Goal: Information Seeking & Learning: Learn about a topic

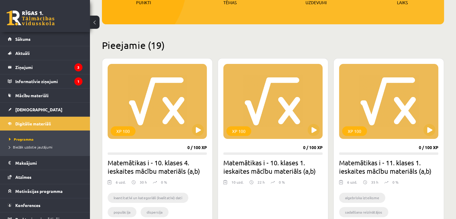
scroll to position [114, 0]
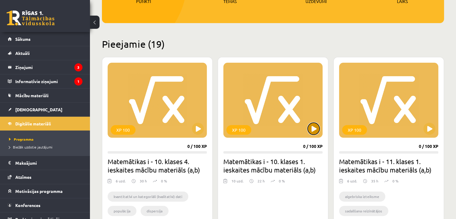
click at [314, 132] on button at bounding box center [313, 129] width 12 height 12
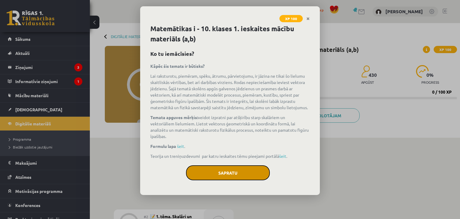
click at [257, 168] on button "Sapratu" at bounding box center [228, 172] width 84 height 15
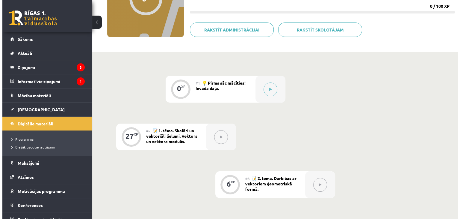
scroll to position [86, 0]
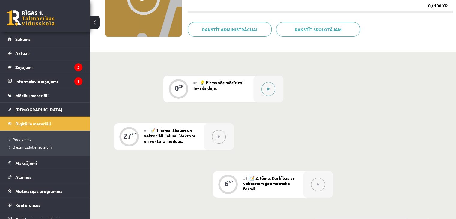
click at [273, 87] on button at bounding box center [268, 89] width 14 height 14
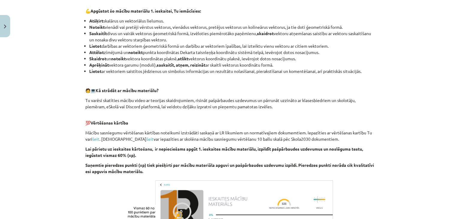
scroll to position [315, 0]
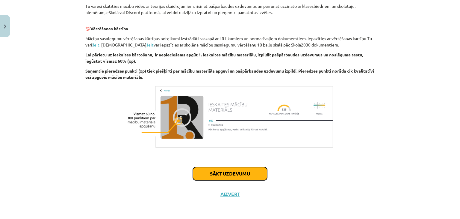
click at [237, 170] on button "Sākt uzdevumu" at bounding box center [230, 173] width 74 height 13
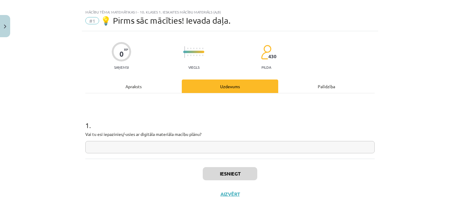
click at [224, 136] on p "Vai tu esi iepazinies/-usies ar digitāla materiāla macību plānu?" at bounding box center [229, 134] width 289 height 6
click at [223, 148] on input "text" at bounding box center [229, 147] width 289 height 12
type input "**"
click at [224, 169] on button "Iesniegt" at bounding box center [230, 173] width 55 height 13
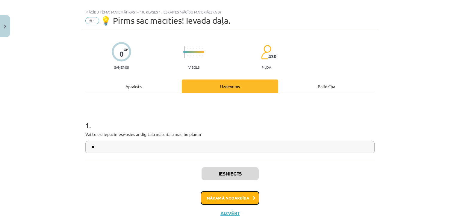
click at [229, 199] on button "Nākamā nodarbība" at bounding box center [230, 198] width 59 height 14
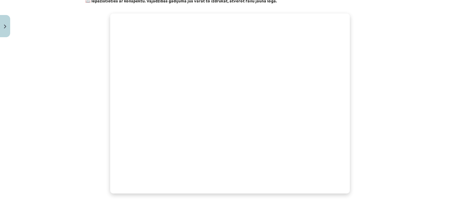
scroll to position [294, 0]
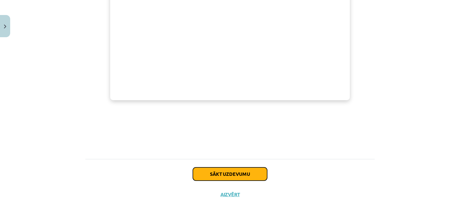
click at [205, 175] on button "Sākt uzdevumu" at bounding box center [230, 173] width 74 height 13
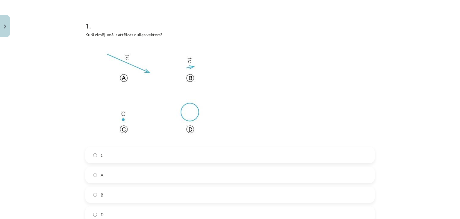
scroll to position [129, 0]
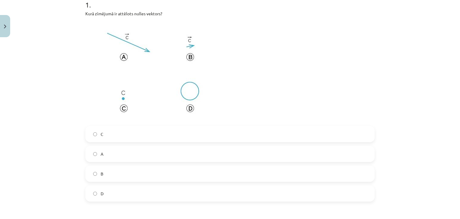
click at [169, 136] on label "C" at bounding box center [230, 133] width 288 height 15
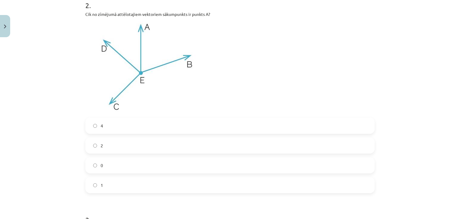
scroll to position [352, 0]
click at [286, 164] on label "0" at bounding box center [230, 164] width 288 height 15
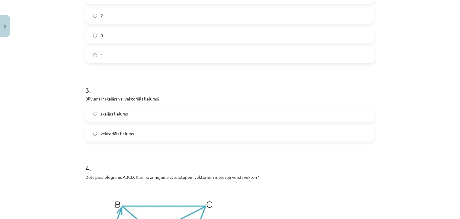
scroll to position [481, 0]
drag, startPoint x: 81, startPoint y: 96, endPoint x: 167, endPoint y: 129, distance: 91.8
copy div "Blīvums ir skalārs vai vektoriāls lielums? skalārs lielums vektoriāls lielums"
click at [196, 82] on h1 "3 ." at bounding box center [229, 85] width 289 height 19
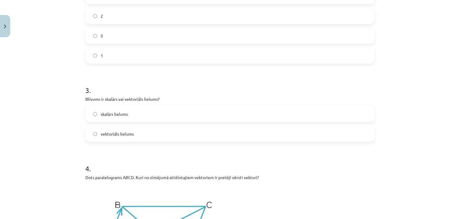
click at [180, 115] on label "skalārs lielums" at bounding box center [230, 113] width 288 height 15
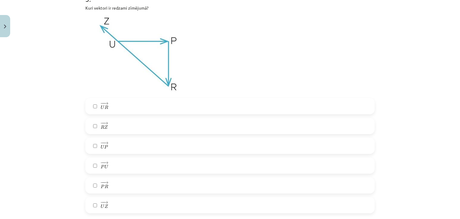
scroll to position [904, 0]
click at [167, 57] on img at bounding box center [138, 54] width 106 height 80
click at [159, 124] on label "− − → R Z R Z →" at bounding box center [230, 124] width 288 height 15
click at [153, 147] on label "− − → U P U P →" at bounding box center [230, 144] width 288 height 15
click at [145, 187] on label "− − → P R P R →" at bounding box center [230, 184] width 288 height 15
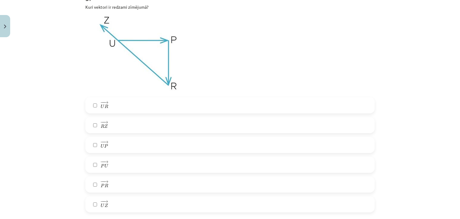
click at [150, 200] on label "− − → U Z U Z →" at bounding box center [230, 204] width 288 height 15
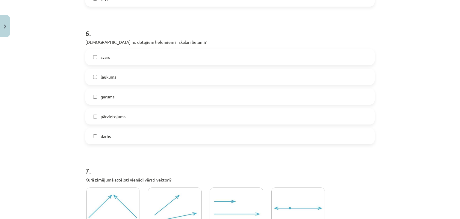
scroll to position [1103, 0]
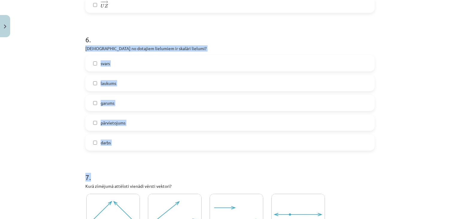
drag, startPoint x: 83, startPoint y: 46, endPoint x: 136, endPoint y: 158, distance: 124.0
copy form "Kuri no dotajiem lielumiem ir skalāri lielumi? svars laukums garums pārvietojum…"
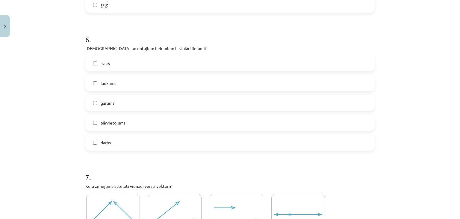
click at [214, 31] on h1 "6 ." at bounding box center [229, 34] width 289 height 19
click at [107, 76] on label "laukums" at bounding box center [230, 83] width 288 height 15
click at [96, 100] on label "garums" at bounding box center [230, 102] width 288 height 15
click at [96, 143] on label "darbs" at bounding box center [230, 142] width 288 height 15
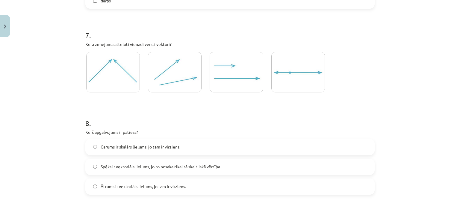
scroll to position [1245, 0]
click at [215, 83] on img at bounding box center [237, 72] width 54 height 40
click at [180, 78] on img at bounding box center [175, 72] width 54 height 40
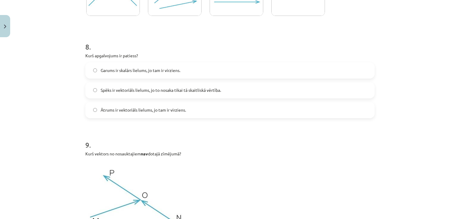
scroll to position [1322, 0]
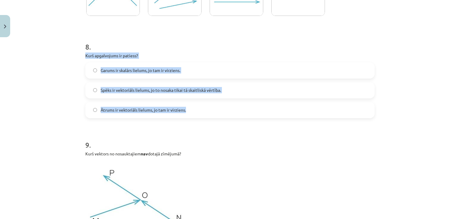
drag, startPoint x: 81, startPoint y: 54, endPoint x: 210, endPoint y: 111, distance: 140.7
copy div "Kurš apgalvojums ir patiess? Garums ir skalārs lielums, jo tam ir virziens. Spē…"
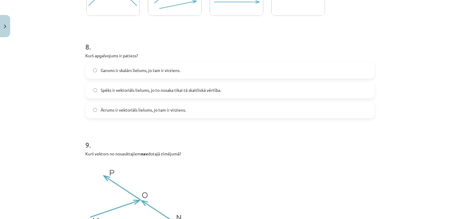
click at [182, 113] on label "Ātrums ir vektoriāls lielums, jo tam ir virziens." at bounding box center [230, 109] width 288 height 15
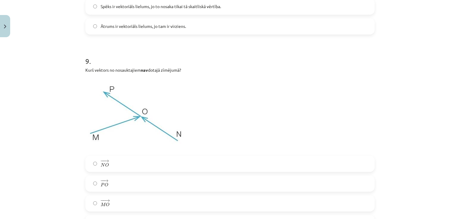
scroll to position [1436, 0]
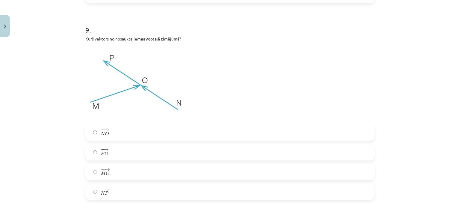
click at [126, 153] on label "− − → P O P O →" at bounding box center [230, 152] width 288 height 15
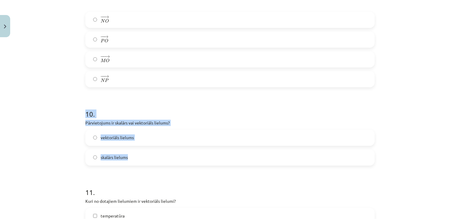
drag, startPoint x: 81, startPoint y: 111, endPoint x: 152, endPoint y: 162, distance: 87.2
copy div "10 . Pārvietojums ir skalārs vai vektoriāls lielums? vektoriāls lielums skalārs…"
click at [182, 103] on h1 "10 ." at bounding box center [229, 108] width 289 height 19
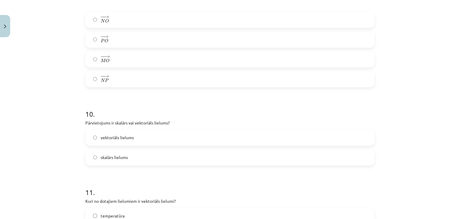
click at [143, 141] on label "vektoriāls lielums" at bounding box center [230, 137] width 288 height 15
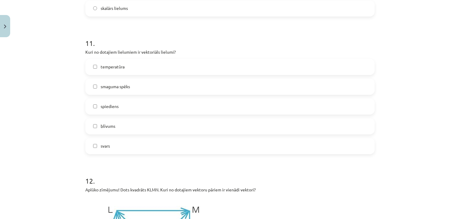
scroll to position [1697, 0]
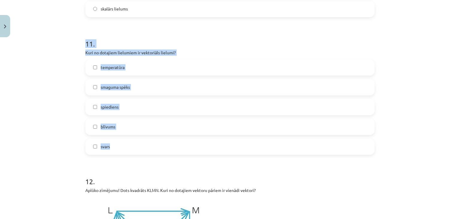
drag, startPoint x: 83, startPoint y: 43, endPoint x: 135, endPoint y: 145, distance: 114.6
click at [135, 145] on div "11 . Kuri no dotajiem lielumiem ir vektoriāls lielumi? temperatūra smaguma spēk…" at bounding box center [229, 92] width 289 height 126
copy div "11 . Kuri no dotajiem lielumiem ir vektoriāls lielumi? temperatūra smaguma spēk…"
click at [249, 42] on h1 "11 ." at bounding box center [229, 38] width 289 height 19
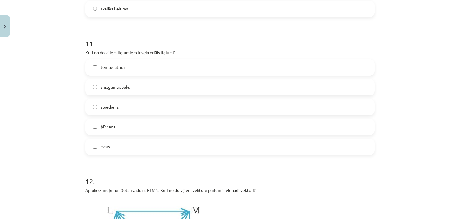
click at [187, 86] on label "smaguma spēks" at bounding box center [230, 87] width 288 height 15
click at [155, 146] on label "svars" at bounding box center [230, 146] width 288 height 15
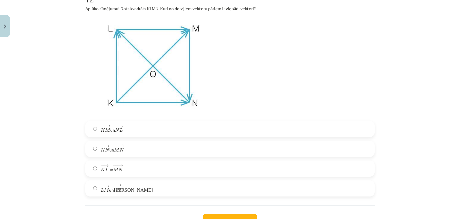
scroll to position [1879, 0]
click at [122, 189] on label "− − → L M L M → un − − → К N К N →" at bounding box center [230, 187] width 288 height 15
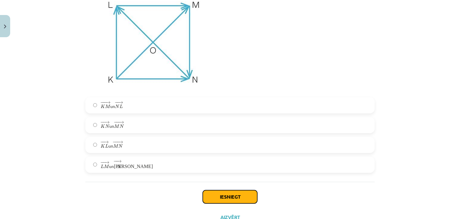
click at [226, 193] on button "Iesniegt" at bounding box center [230, 196] width 55 height 13
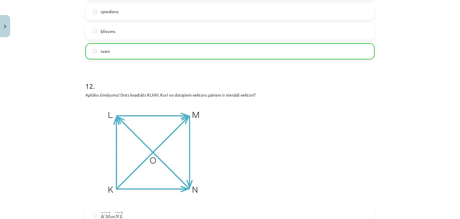
scroll to position [1944, 0]
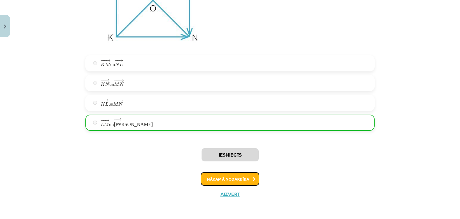
click at [224, 181] on button "Nākamā nodarbība" at bounding box center [230, 179] width 59 height 14
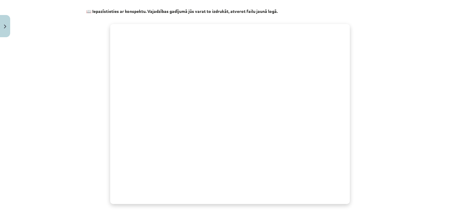
scroll to position [241, 0]
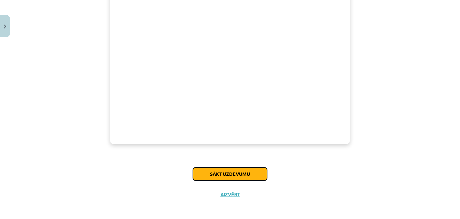
click at [245, 175] on button "Sākt uzdevumu" at bounding box center [230, 173] width 74 height 13
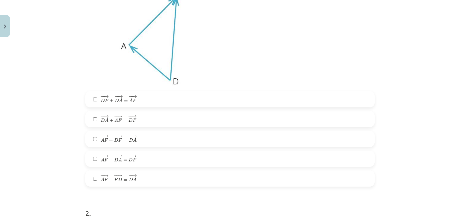
scroll to position [167, 0]
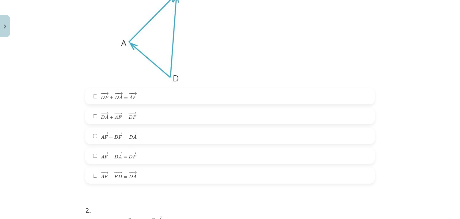
click at [216, 173] on label "− − → A F + − − → F D = − − → D A A F → + F D → = D A →" at bounding box center [230, 175] width 288 height 15
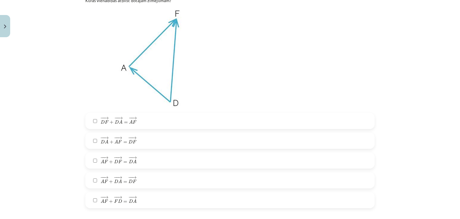
click at [180, 119] on label "− − → D F + − − → D A = − − → A F D F → + D A → = A F →" at bounding box center [230, 120] width 288 height 15
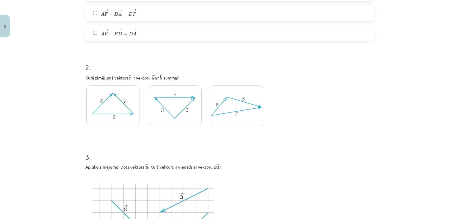
scroll to position [309, 0]
click at [241, 110] on img at bounding box center [237, 106] width 54 height 40
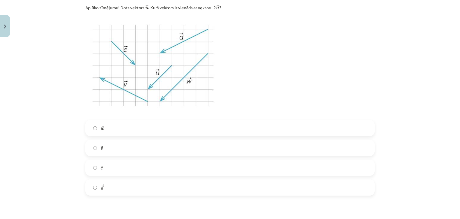
scroll to position [469, 0]
click at [189, 124] on label "→ w w →" at bounding box center [230, 127] width 288 height 15
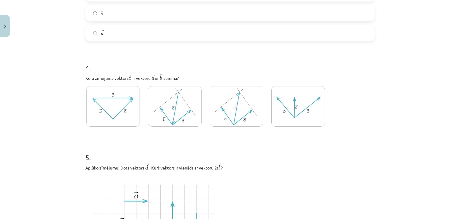
scroll to position [623, 0]
click at [224, 113] on img at bounding box center [237, 106] width 54 height 40
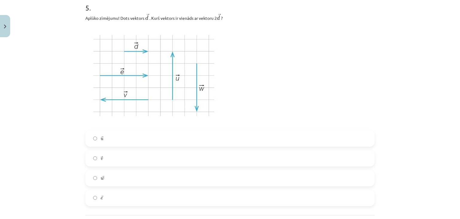
scroll to position [772, 0]
click at [175, 195] on label "→ e e →" at bounding box center [230, 198] width 288 height 15
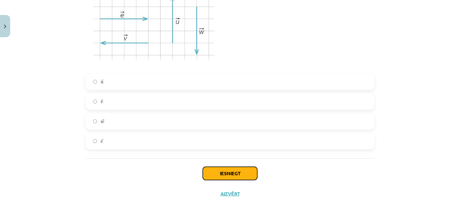
click at [224, 173] on button "Iesniegt" at bounding box center [230, 173] width 55 height 13
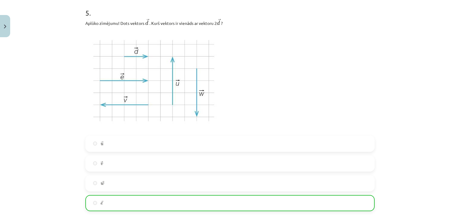
scroll to position [849, 0]
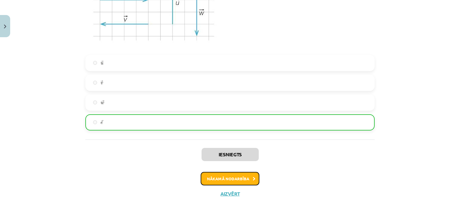
click at [227, 178] on button "Nākamā nodarbība" at bounding box center [230, 179] width 59 height 14
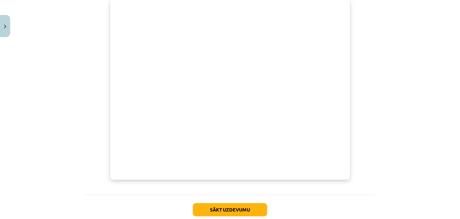
scroll to position [200, 0]
click at [236, 208] on button "Sākt uzdevumu" at bounding box center [230, 207] width 74 height 13
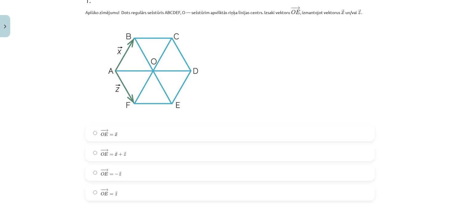
scroll to position [133, 0]
click at [130, 190] on label "− − → O E = → z O E → = z →" at bounding box center [230, 192] width 288 height 15
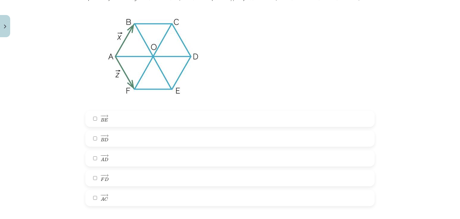
scroll to position [372, 0]
click at [116, 116] on label "− − → B E B E →" at bounding box center [230, 118] width 288 height 15
click at [102, 163] on label "− − → A D A D →" at bounding box center [230, 158] width 288 height 15
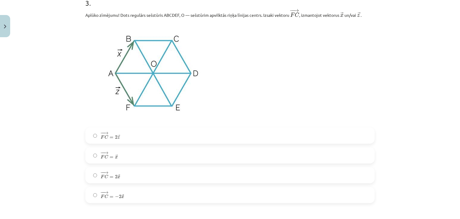
scroll to position [602, 0]
click at [117, 175] on span "x" at bounding box center [118, 176] width 3 height 3
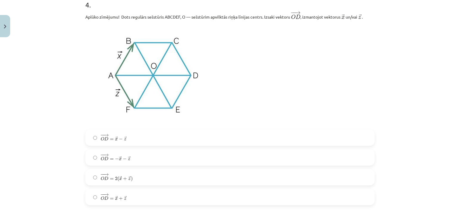
scroll to position [826, 0]
click at [135, 155] on label "− − → O D = − → x − → z O D → = − x → − z →" at bounding box center [230, 157] width 288 height 15
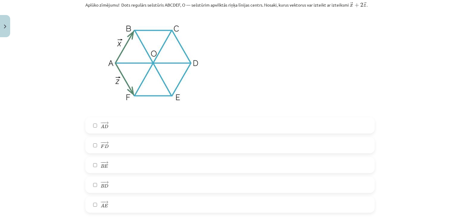
scroll to position [1063, 0]
click at [131, 145] on label "− − → F D F D →" at bounding box center [230, 145] width 288 height 15
click at [112, 187] on label "− − → B D B D →" at bounding box center [230, 184] width 288 height 15
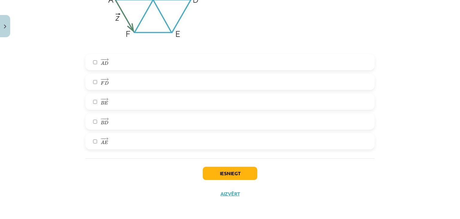
scroll to position [1127, 0]
click at [218, 174] on button "Iesniegt" at bounding box center [230, 173] width 55 height 13
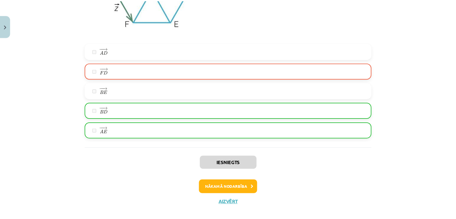
scroll to position [1147, 0]
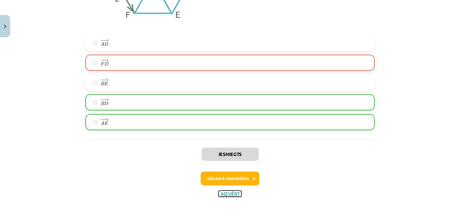
click at [222, 191] on button "Aizvērt" at bounding box center [230, 194] width 23 height 6
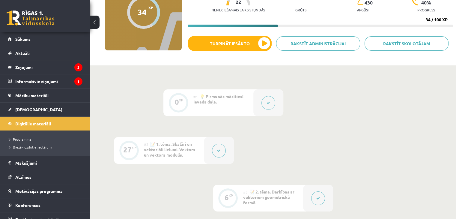
scroll to position [71, 0]
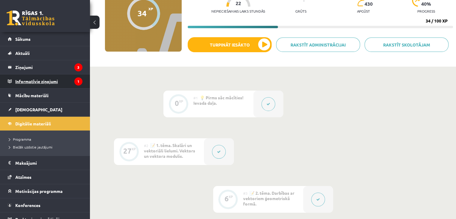
click at [62, 84] on legend "Informatīvie ziņojumi 1" at bounding box center [48, 81] width 67 height 14
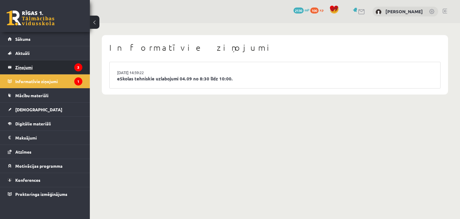
click at [68, 62] on legend "Ziņojumi 3" at bounding box center [48, 67] width 67 height 14
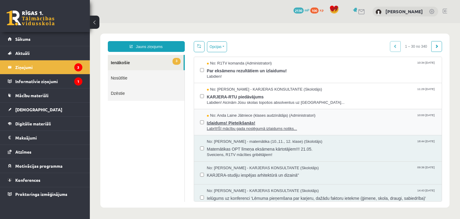
click at [250, 120] on span "Izlaidums! Pieteikšanās!" at bounding box center [321, 121] width 229 height 7
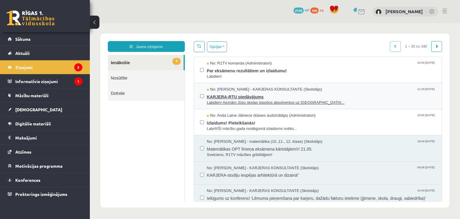
click at [208, 89] on span "No: Karīna Saveļjeva - KARJERAS KONSULTANTE (Skolotājs)" at bounding box center [264, 90] width 115 height 6
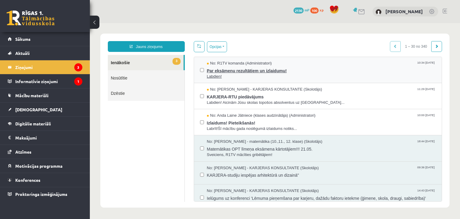
click at [225, 70] on span "Par eksāmenu rezultātiem un izlaidumu!" at bounding box center [321, 69] width 229 height 7
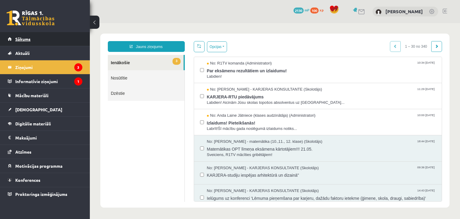
click at [40, 40] on link "Sākums" at bounding box center [45, 39] width 75 height 14
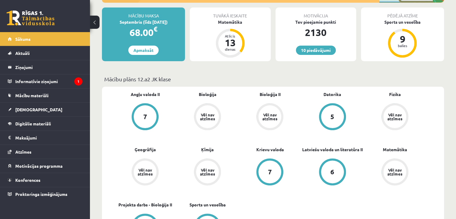
scroll to position [144, 0]
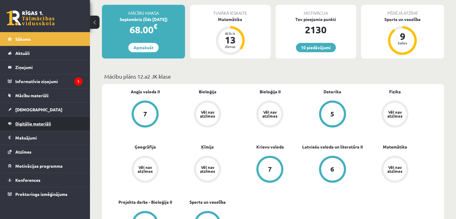
click at [59, 119] on link "Digitālie materiāli" at bounding box center [45, 124] width 75 height 14
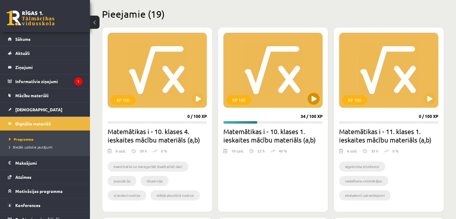
click at [314, 92] on div "XP 100" at bounding box center [272, 70] width 99 height 75
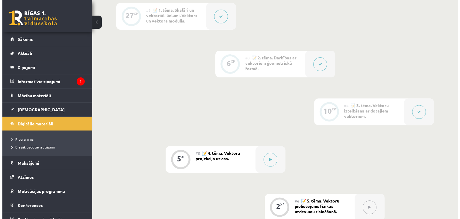
scroll to position [273, 0]
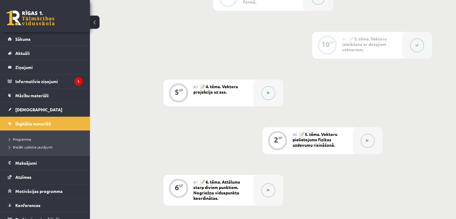
click at [416, 52] on div at bounding box center [417, 45] width 30 height 27
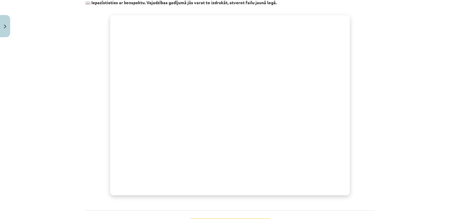
scroll to position [253, 0]
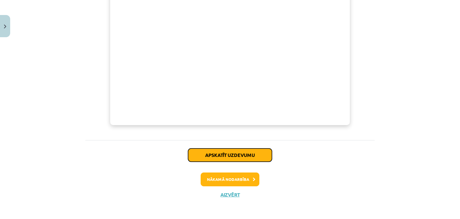
click at [227, 157] on button "Apskatīt uzdevumu" at bounding box center [230, 154] width 84 height 13
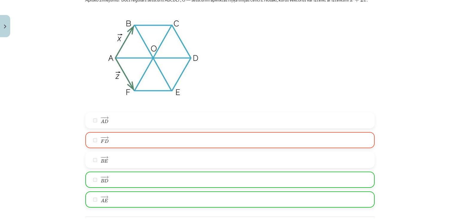
scroll to position [1147, 0]
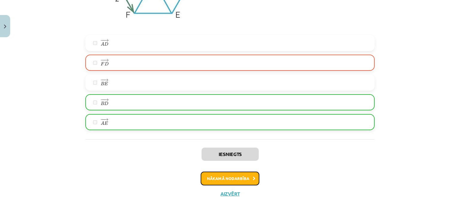
click at [210, 179] on button "Nākamā nodarbība" at bounding box center [230, 178] width 59 height 14
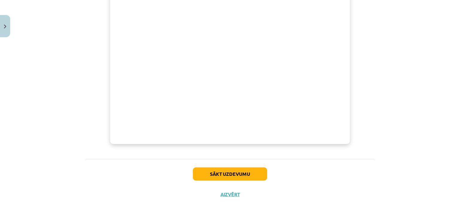
scroll to position [263, 0]
click at [260, 167] on button "Sākt uzdevumu" at bounding box center [230, 173] width 74 height 13
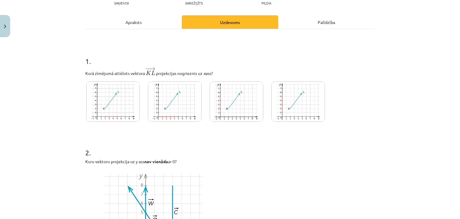
scroll to position [73, 0]
click at [212, 105] on img at bounding box center [237, 101] width 54 height 40
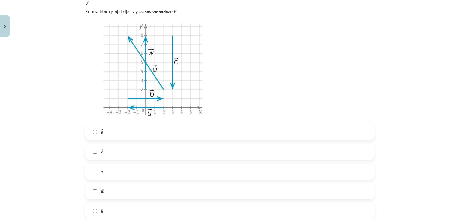
scroll to position [223, 0]
click at [125, 130] on label "→ b b →" at bounding box center [230, 131] width 288 height 15
click at [115, 172] on label "→ a a →" at bounding box center [230, 171] width 288 height 15
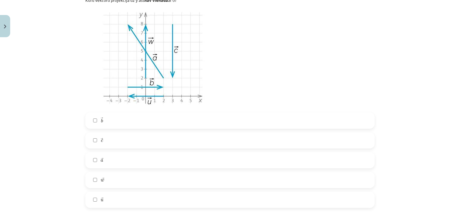
scroll to position [230, 0]
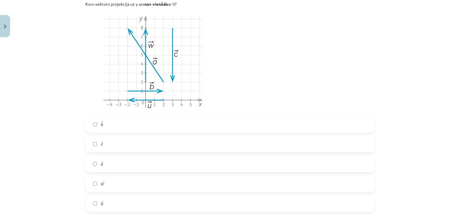
click at [111, 145] on label "→ c c →" at bounding box center [230, 144] width 288 height 15
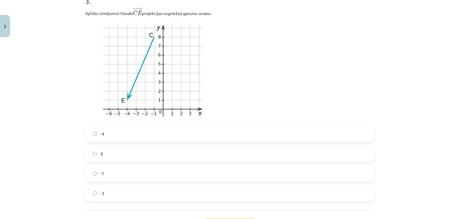
scroll to position [467, 0]
click at [113, 131] on label "-4" at bounding box center [230, 133] width 288 height 15
click at [129, 131] on label "-4" at bounding box center [230, 133] width 288 height 15
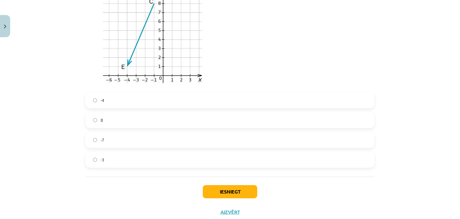
scroll to position [520, 0]
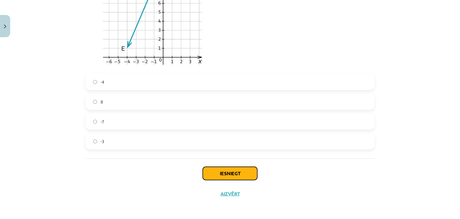
click at [228, 176] on button "Iesniegt" at bounding box center [230, 173] width 55 height 13
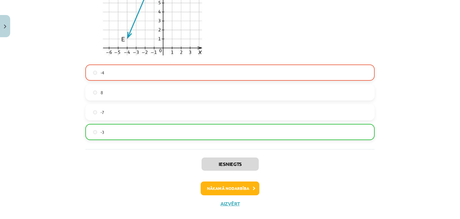
scroll to position [538, 0]
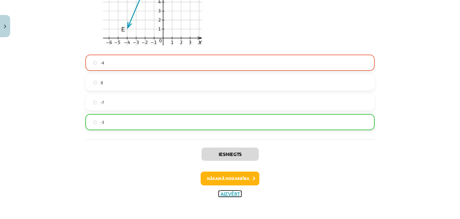
click at [226, 196] on button "Aizvērt" at bounding box center [230, 194] width 23 height 6
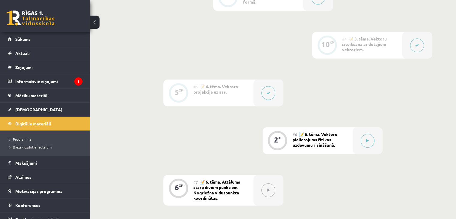
click at [423, 44] on div at bounding box center [417, 45] width 30 height 27
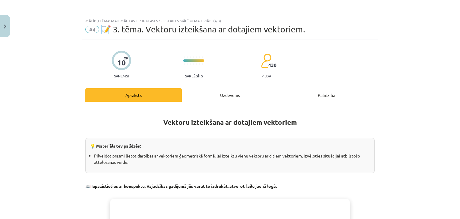
scroll to position [253, 0]
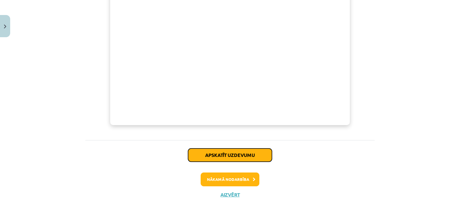
click at [254, 156] on button "Apskatīt uzdevumu" at bounding box center [230, 154] width 84 height 13
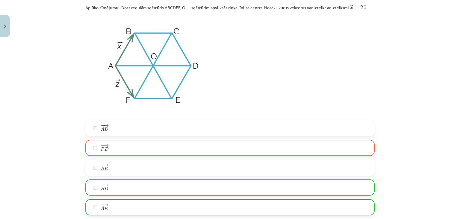
scroll to position [1147, 0]
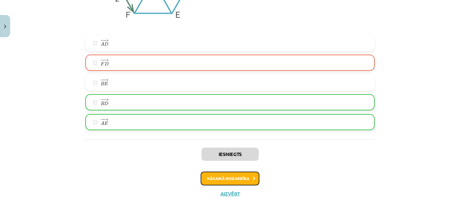
click at [230, 177] on button "Nākamā nodarbība" at bounding box center [230, 178] width 59 height 14
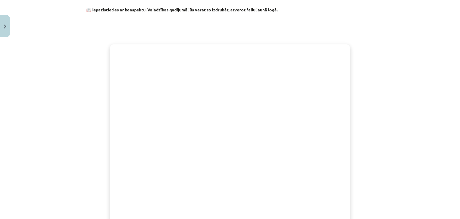
scroll to position [282, 0]
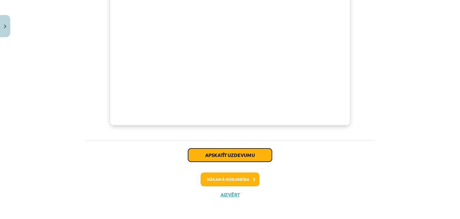
click at [213, 156] on button "Apskatīt uzdevumu" at bounding box center [230, 154] width 84 height 13
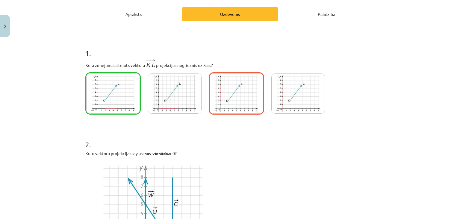
scroll to position [81, 0]
click at [89, 85] on img at bounding box center [113, 93] width 54 height 40
click at [142, 95] on div at bounding box center [205, 95] width 241 height 46
click at [115, 92] on img at bounding box center [113, 93] width 54 height 40
click at [177, 78] on img at bounding box center [175, 93] width 54 height 40
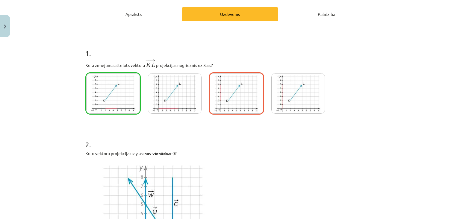
click at [231, 82] on img at bounding box center [237, 93] width 54 height 40
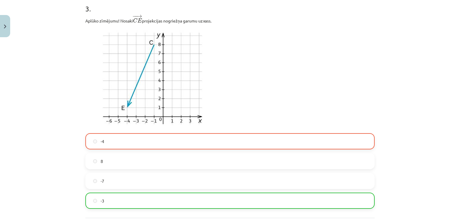
scroll to position [538, 0]
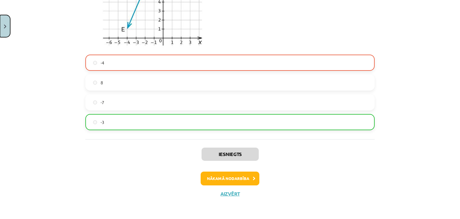
click at [2, 32] on button "Close" at bounding box center [5, 26] width 10 height 22
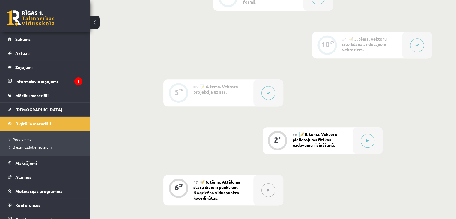
click at [262, 87] on div at bounding box center [268, 92] width 30 height 27
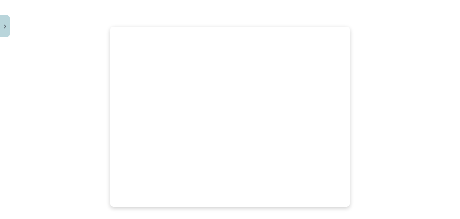
scroll to position [282, 0]
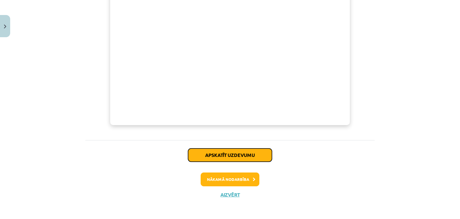
click at [232, 158] on button "Apskatīt uzdevumu" at bounding box center [230, 154] width 84 height 13
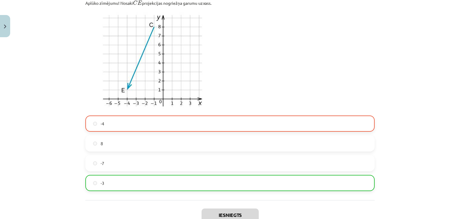
scroll to position [538, 0]
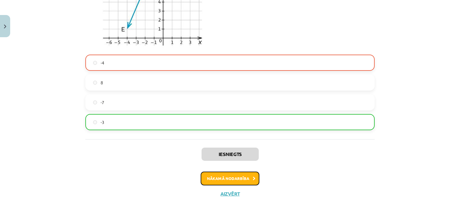
click at [206, 172] on button "Nākamā nodarbība" at bounding box center [230, 178] width 59 height 14
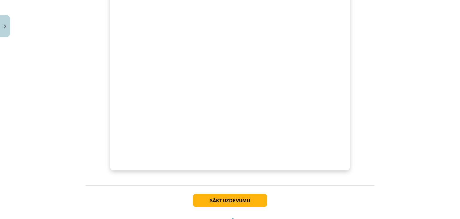
scroll to position [202, 0]
click at [230, 201] on button "Sākt uzdevumu" at bounding box center [230, 199] width 74 height 13
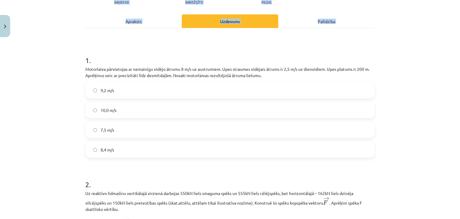
scroll to position [109, 0]
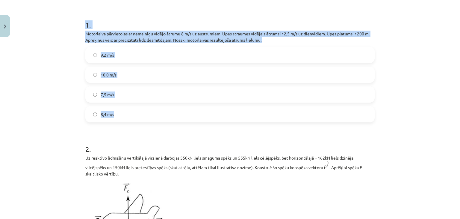
drag, startPoint x: 84, startPoint y: 58, endPoint x: 320, endPoint y: 116, distance: 242.9
click at [320, 116] on div "1 . Motorlaiva pārvietojas ar nemainīgu vidējo ātrumu 8 m/s uz austrumiem. Upes…" at bounding box center [229, 66] width 289 height 112
copy div "1 . Motorlaiva pārvietojas ar nemainīgu vidējo ātrumu 8 m/s uz austrumiem. Upes…"
click at [388, 40] on div "Mācību tēma: Matemātikas i - 10. klases 1. ieskaites mācību materiāls (a,b) #6 …" at bounding box center [230, 109] width 460 height 219
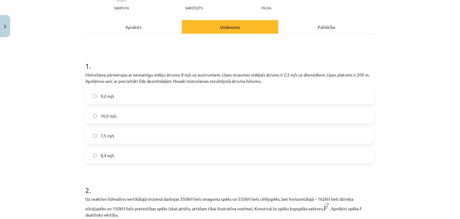
scroll to position [68, 0]
click at [330, 158] on label "8,4 m/s" at bounding box center [230, 155] width 288 height 15
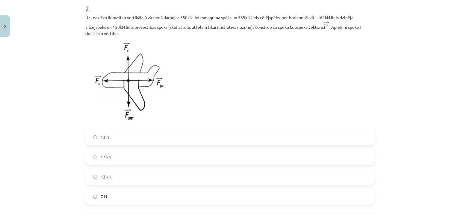
scroll to position [249, 0]
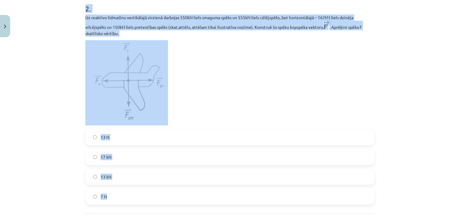
drag, startPoint x: 80, startPoint y: 7, endPoint x: 152, endPoint y: 196, distance: 202.5
click at [153, 197] on div "2 XP Saņemsi Sarežģīts 430 pilda Apraksts Uzdevums Palīdzība 1 . Motorlaiva pār…" at bounding box center [230, 25] width 297 height 468
copy div "2 . Uz reaktīvo lidmašīnu vertikālajā virzienā darbojas 550kN liels smaguma spē…"
click at [210, 74] on p at bounding box center [229, 82] width 289 height 85
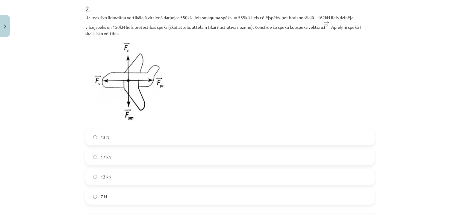
click at [155, 176] on label "13 kN" at bounding box center [230, 176] width 288 height 15
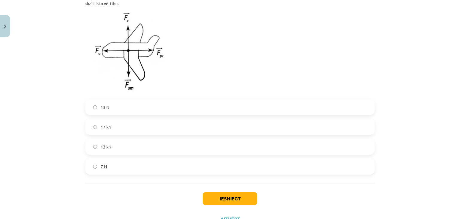
scroll to position [279, 0]
click at [211, 201] on button "Iesniegt" at bounding box center [230, 198] width 55 height 13
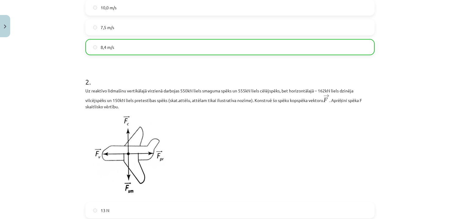
scroll to position [324, 0]
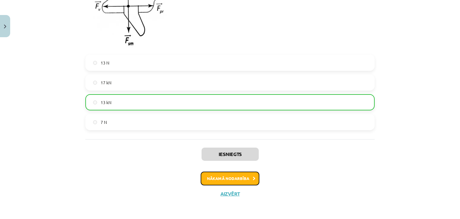
click at [215, 181] on button "Nākamā nodarbība" at bounding box center [230, 178] width 59 height 14
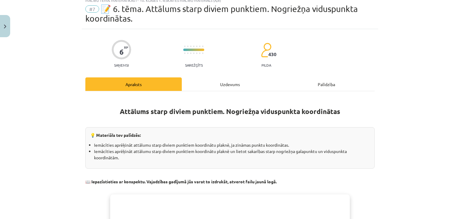
scroll to position [15, 0]
